Goal: Check status: Check status

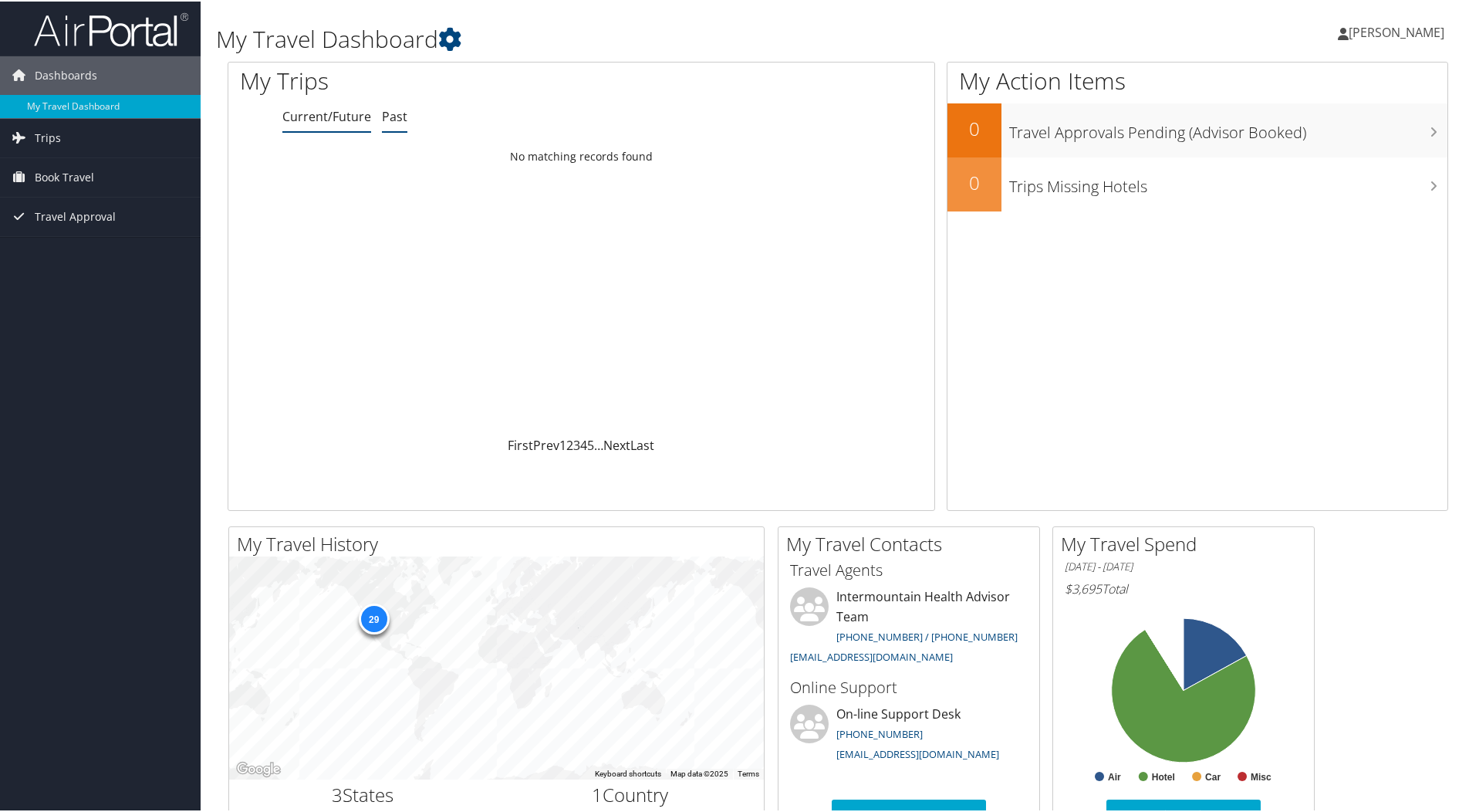
click at [393, 114] on link "Past" at bounding box center [395, 115] width 26 height 17
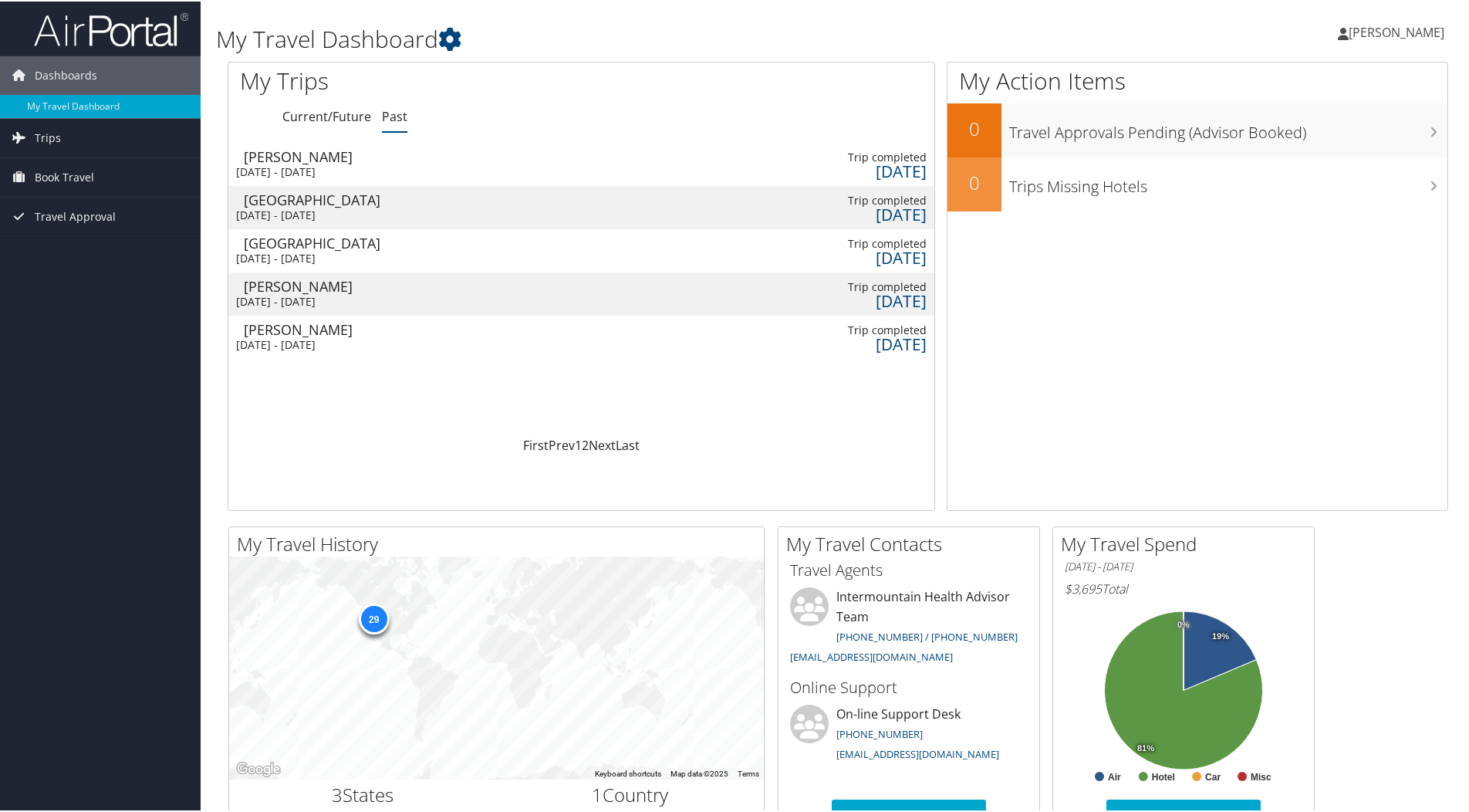
click at [265, 285] on div "[PERSON_NAME]" at bounding box center [326, 284] width 164 height 14
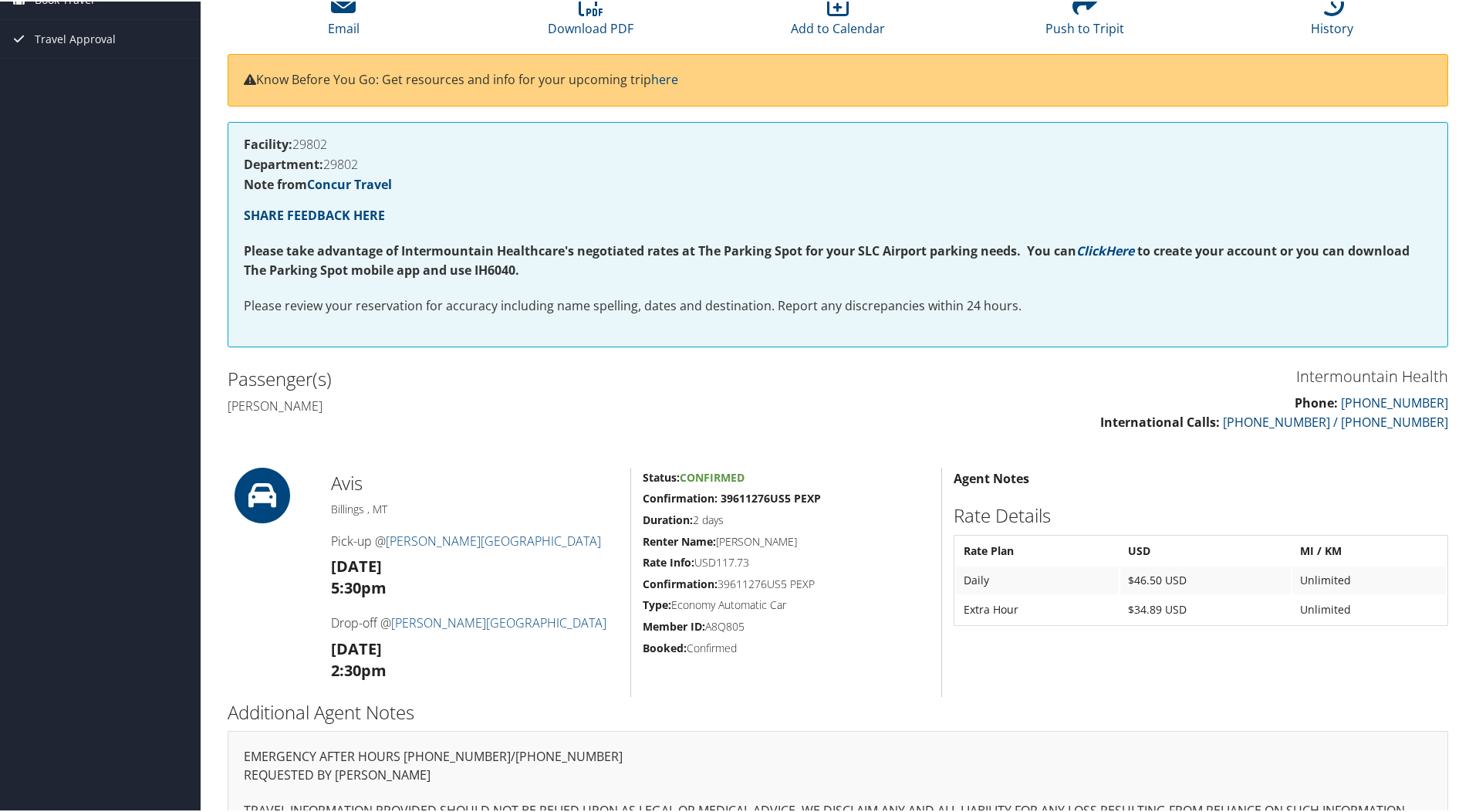
scroll to position [194, 0]
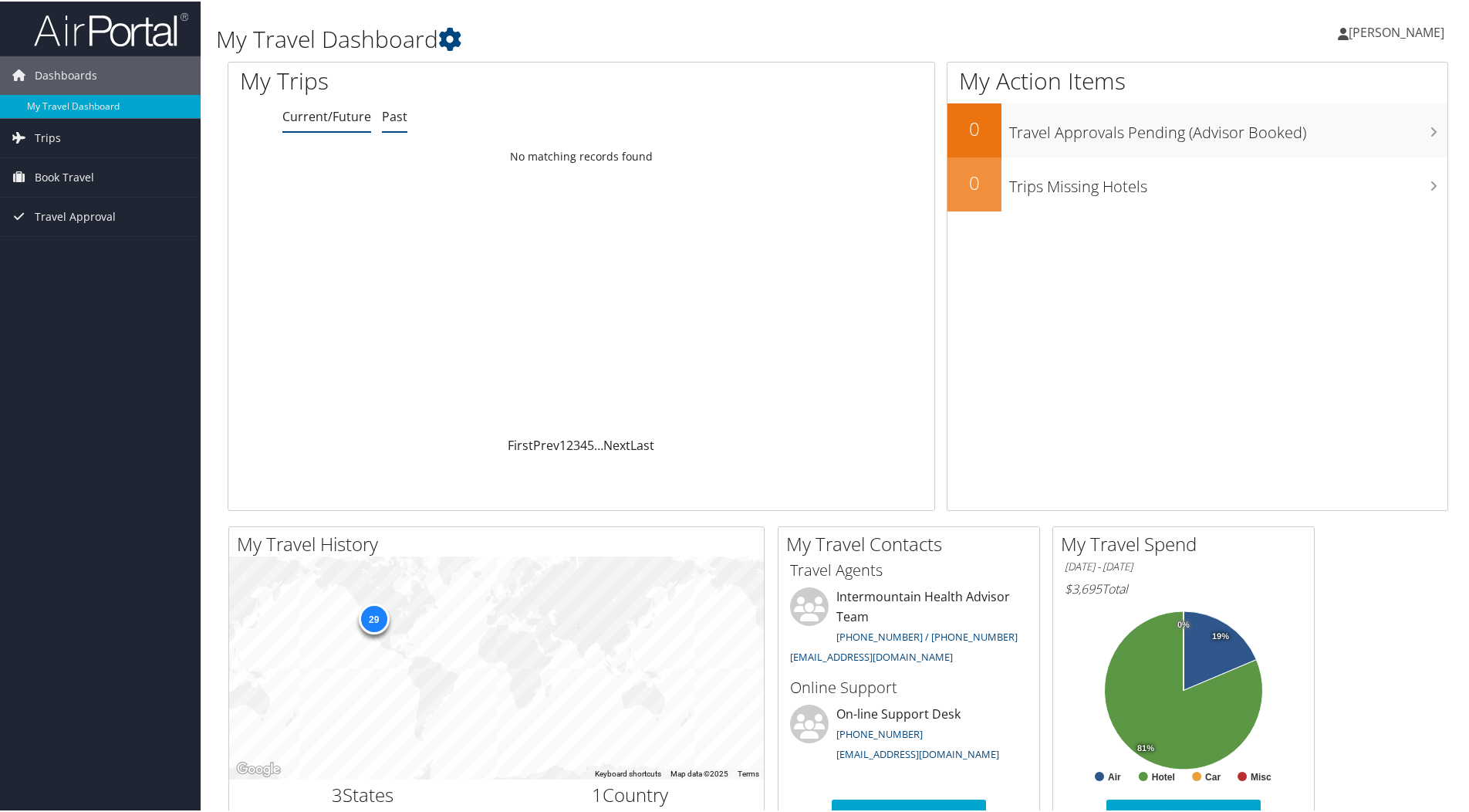
click at [392, 110] on link "Past" at bounding box center [395, 115] width 26 height 17
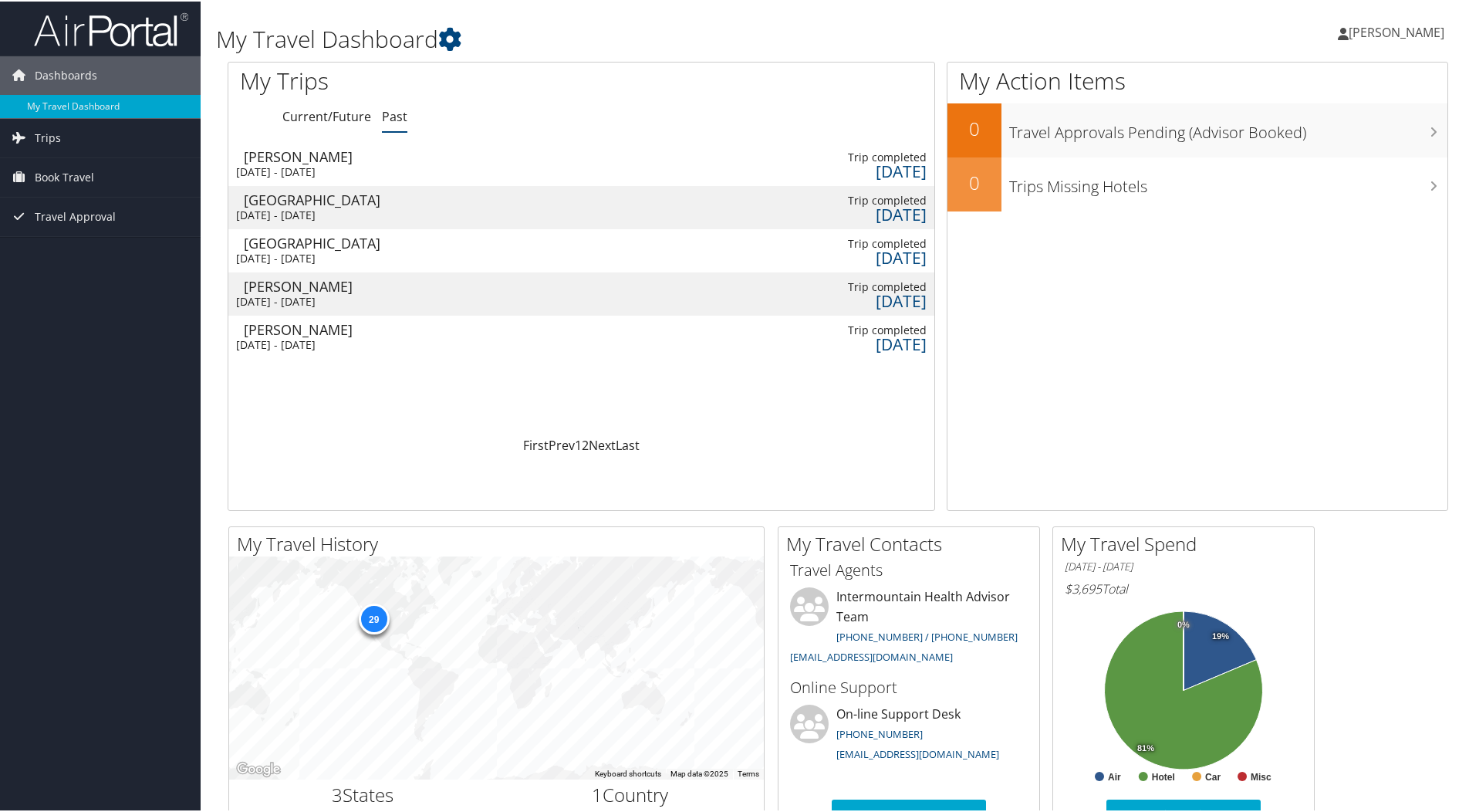
click at [393, 338] on div "Sun 10 Aug 2025 - Tue 12 Aug 2025" at bounding box center [317, 343] width 164 height 14
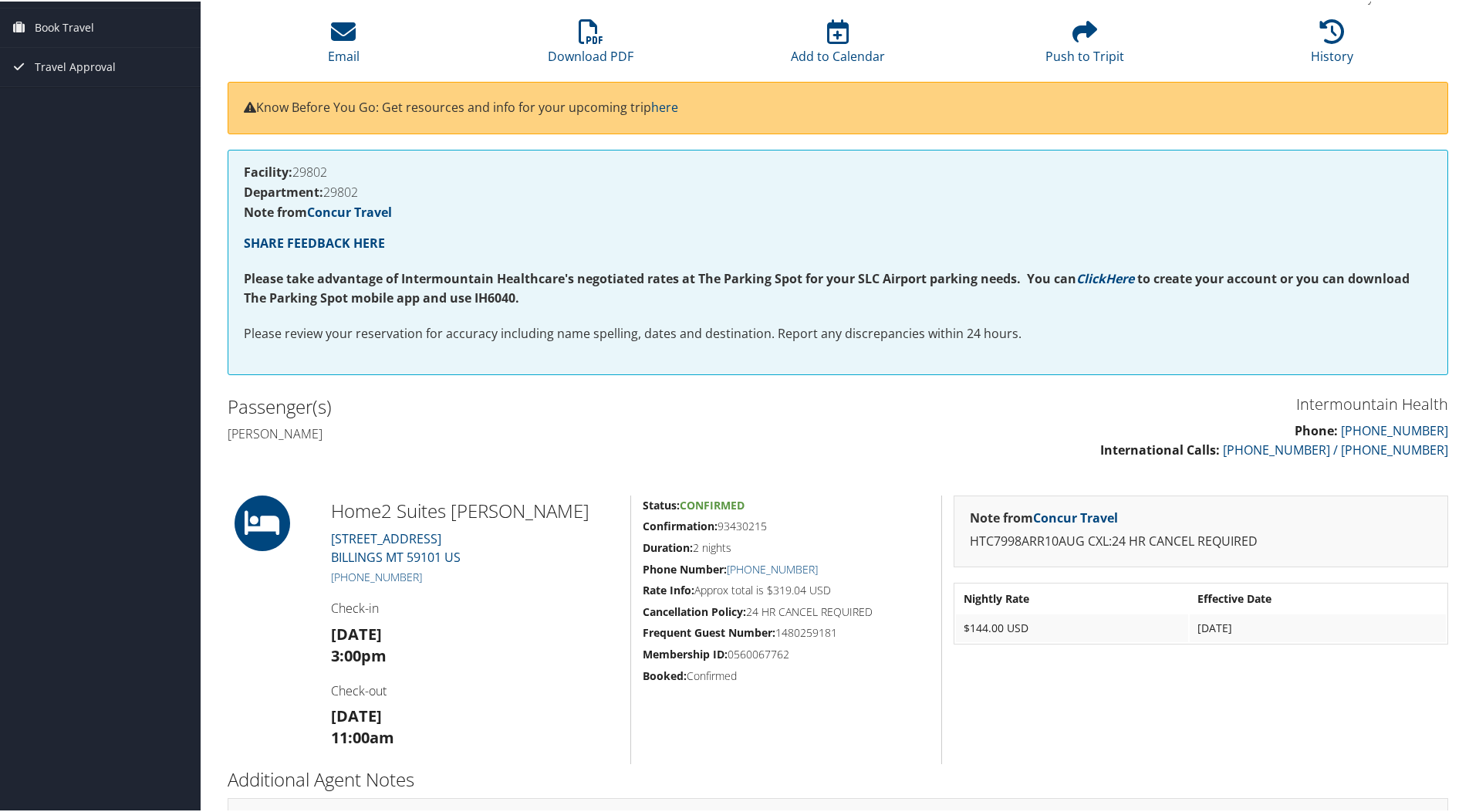
scroll to position [79, 0]
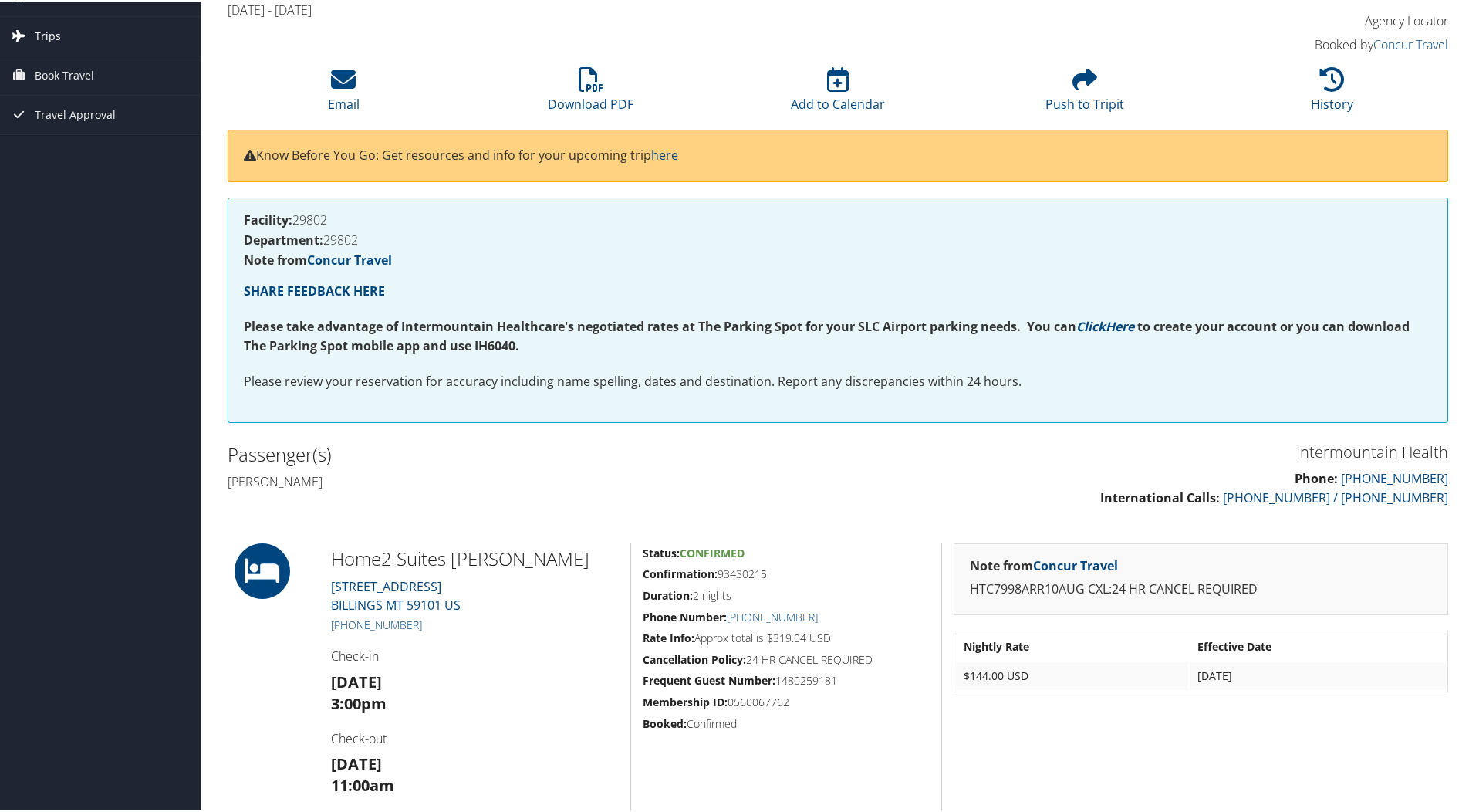
click at [54, 32] on span "Trips" at bounding box center [48, 35] width 27 height 39
click at [58, 83] on link "Past Trips" at bounding box center [100, 88] width 201 height 23
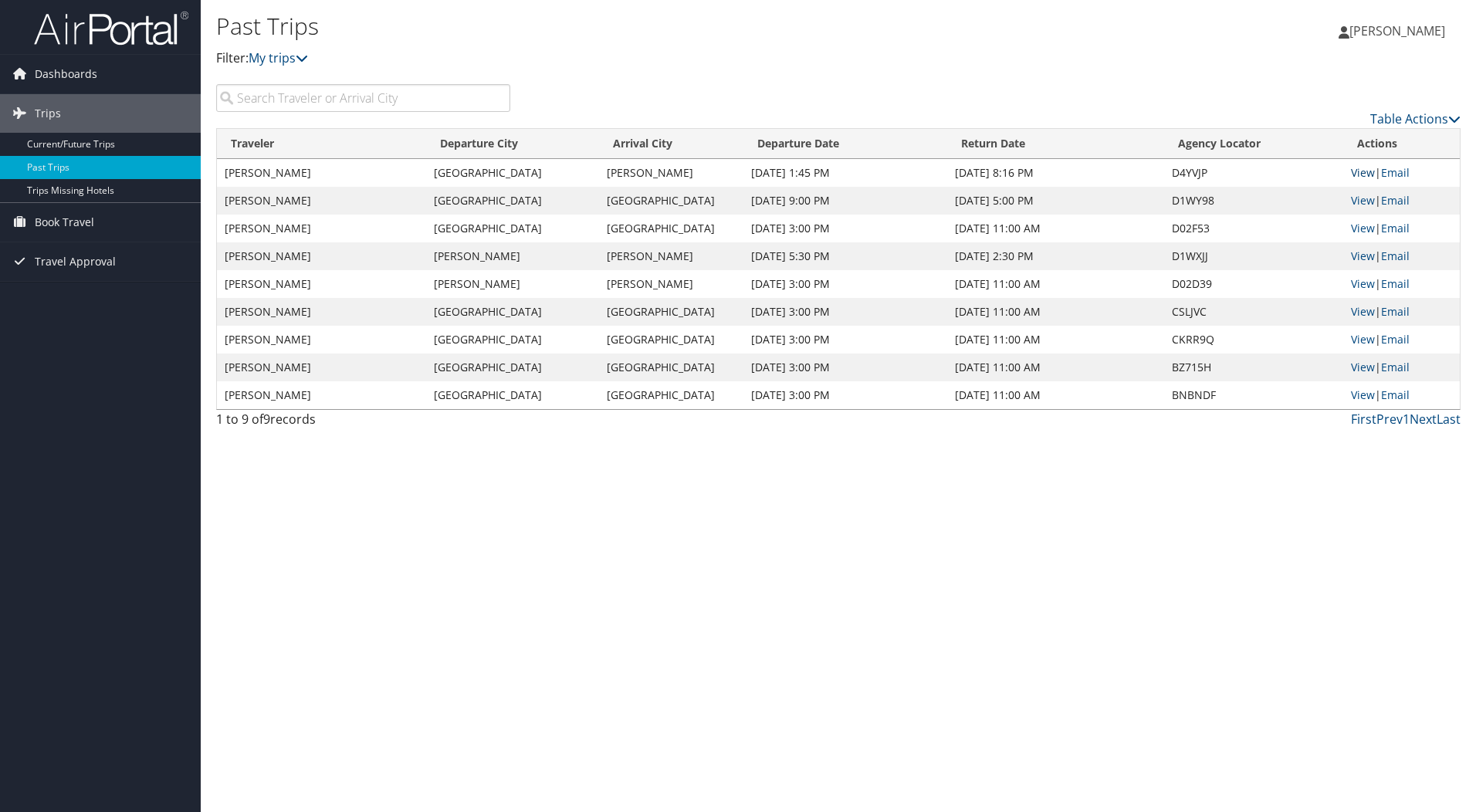
click at [1363, 172] on link "View" at bounding box center [1363, 172] width 24 height 15
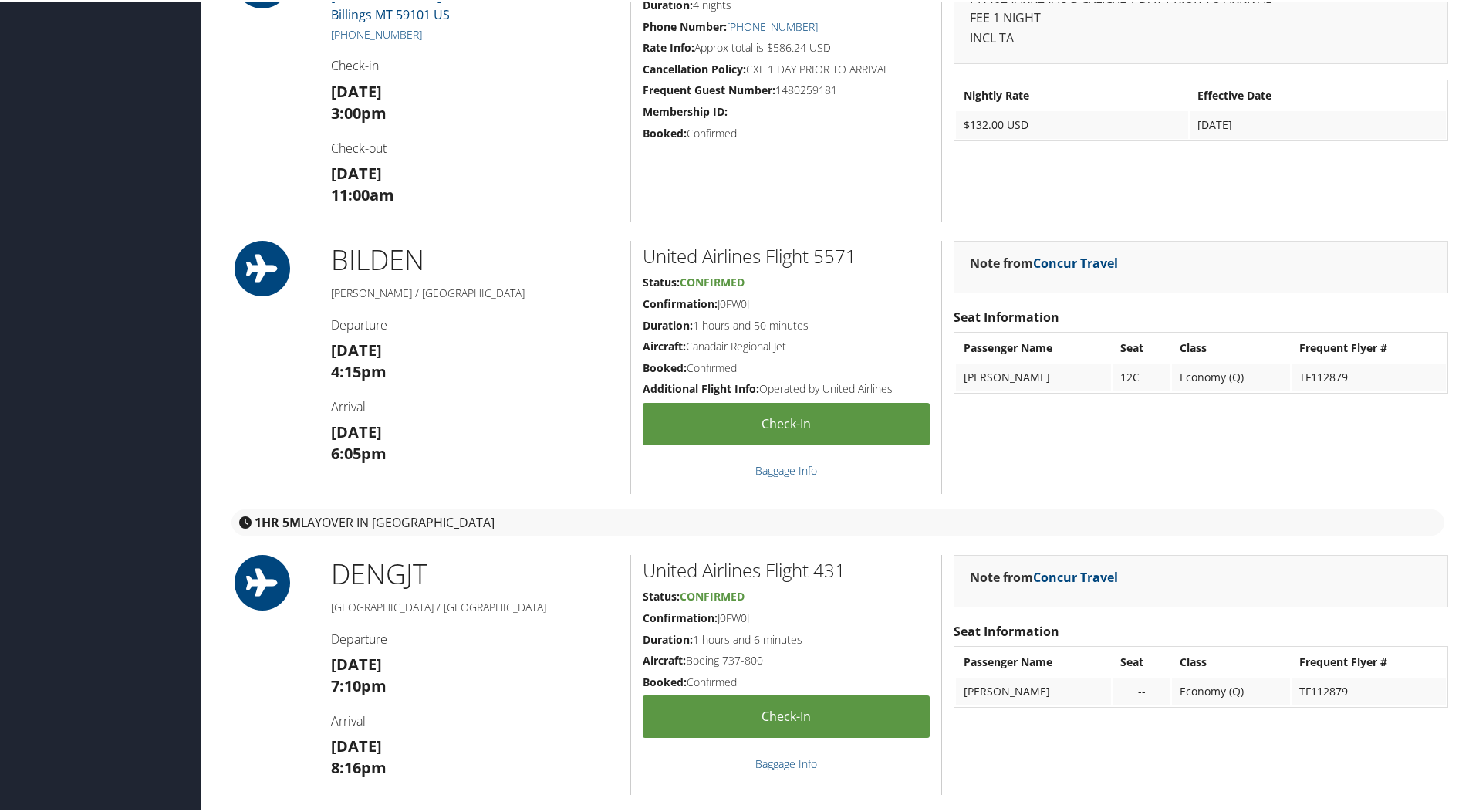
scroll to position [1466, 0]
